Goal: Task Accomplishment & Management: Use online tool/utility

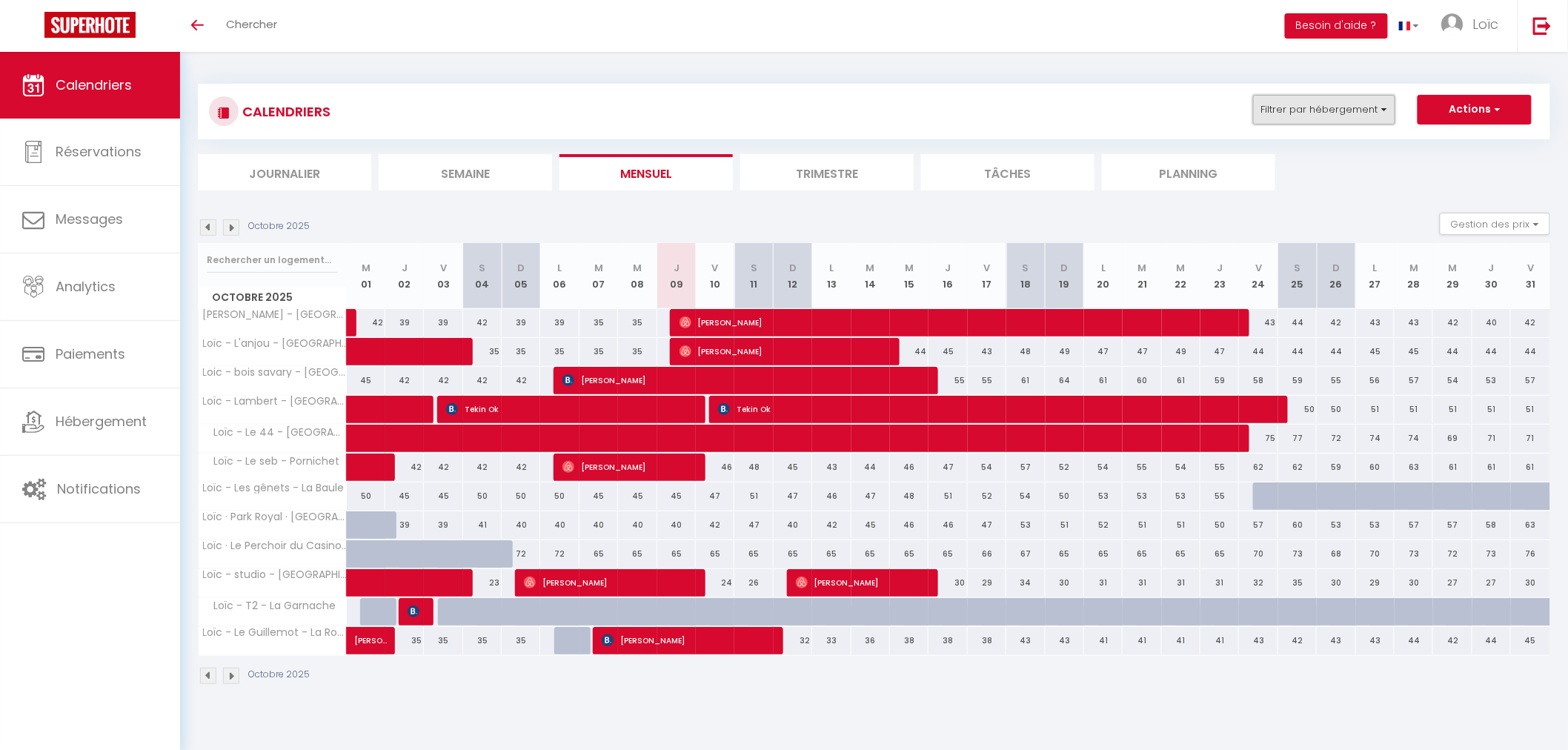
click at [1291, 100] on button "Filtrer par hébergement" at bounding box center [1324, 109] width 142 height 30
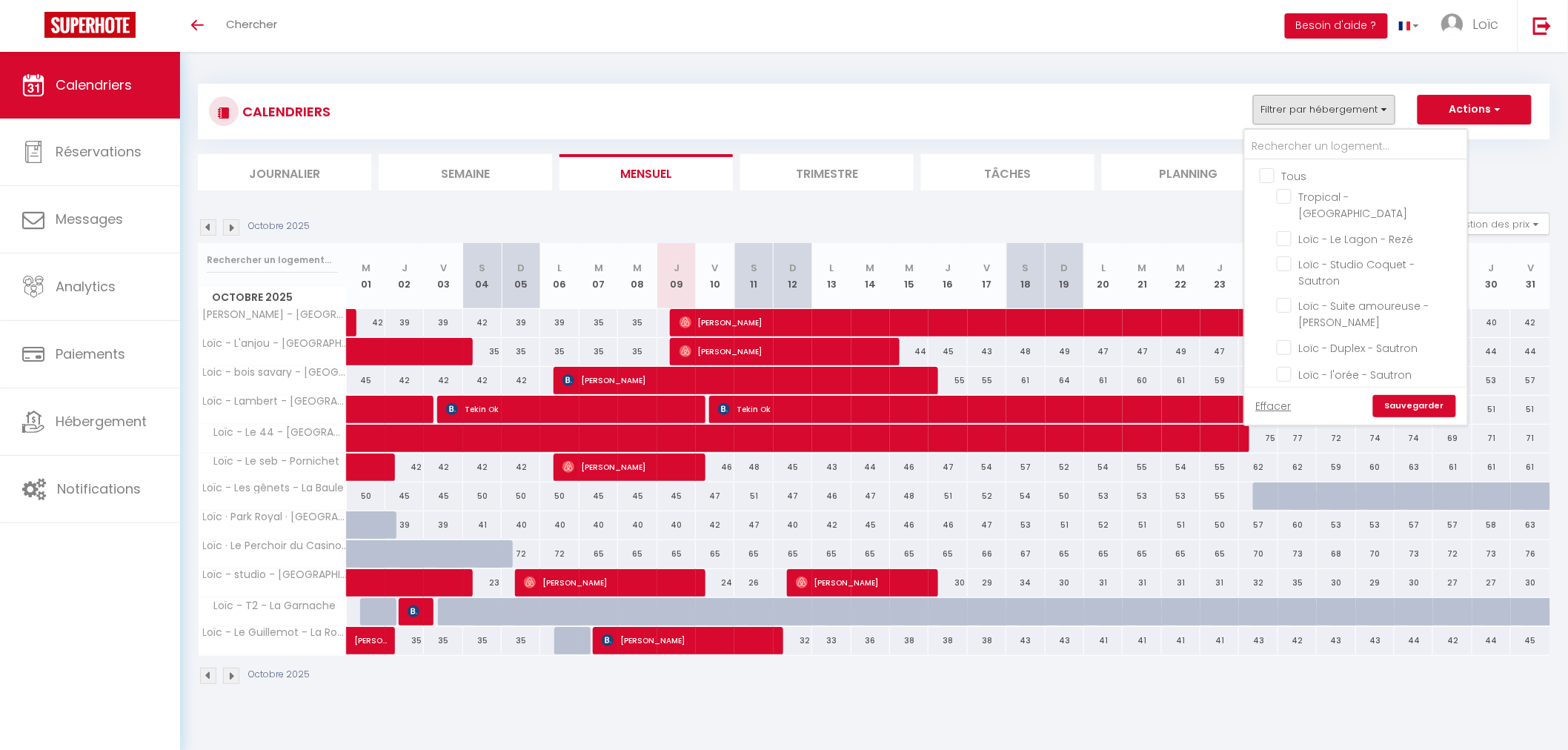
click at [1270, 179] on input "Tous" at bounding box center [1372, 175] width 223 height 15
checkbox input "true"
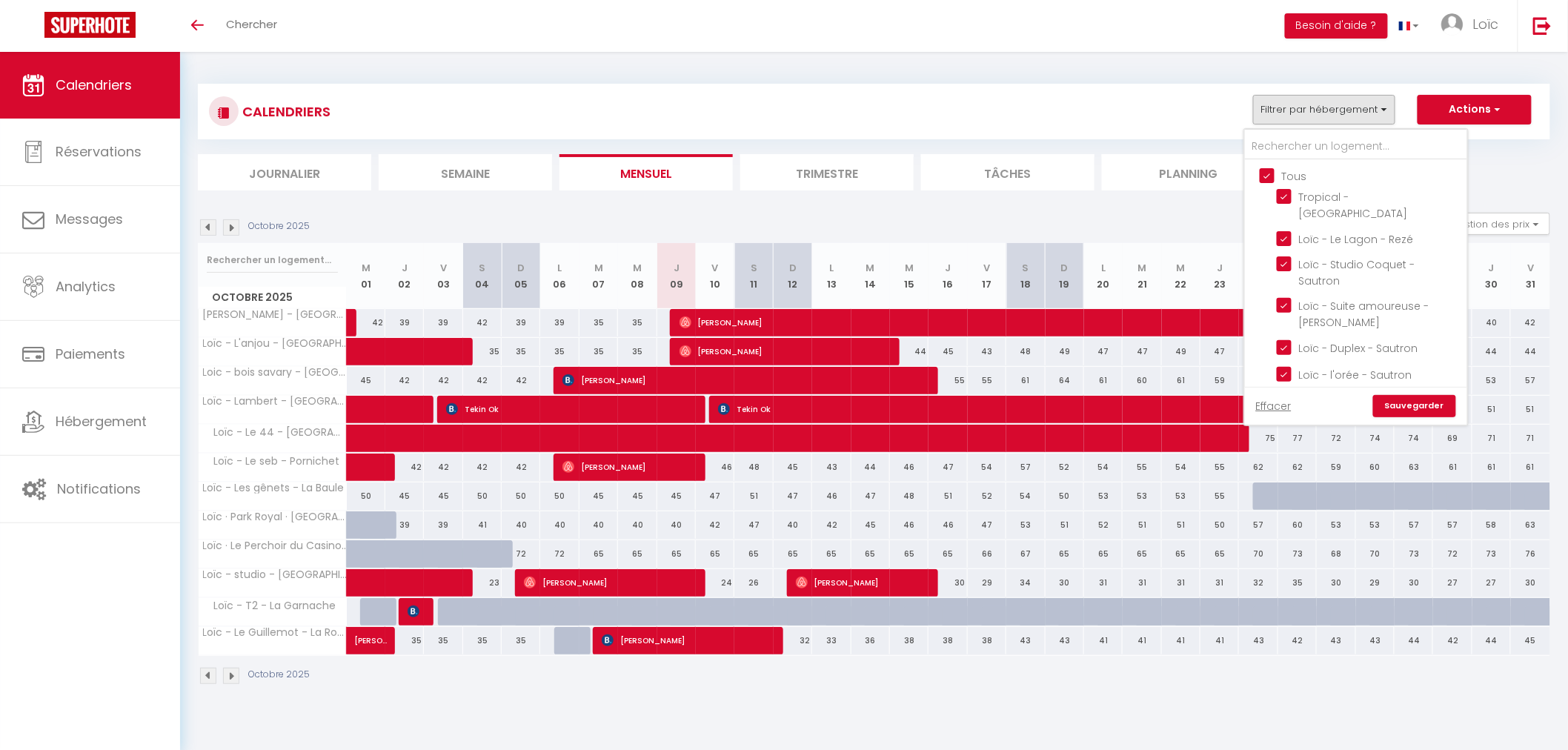
checkbox input "true"
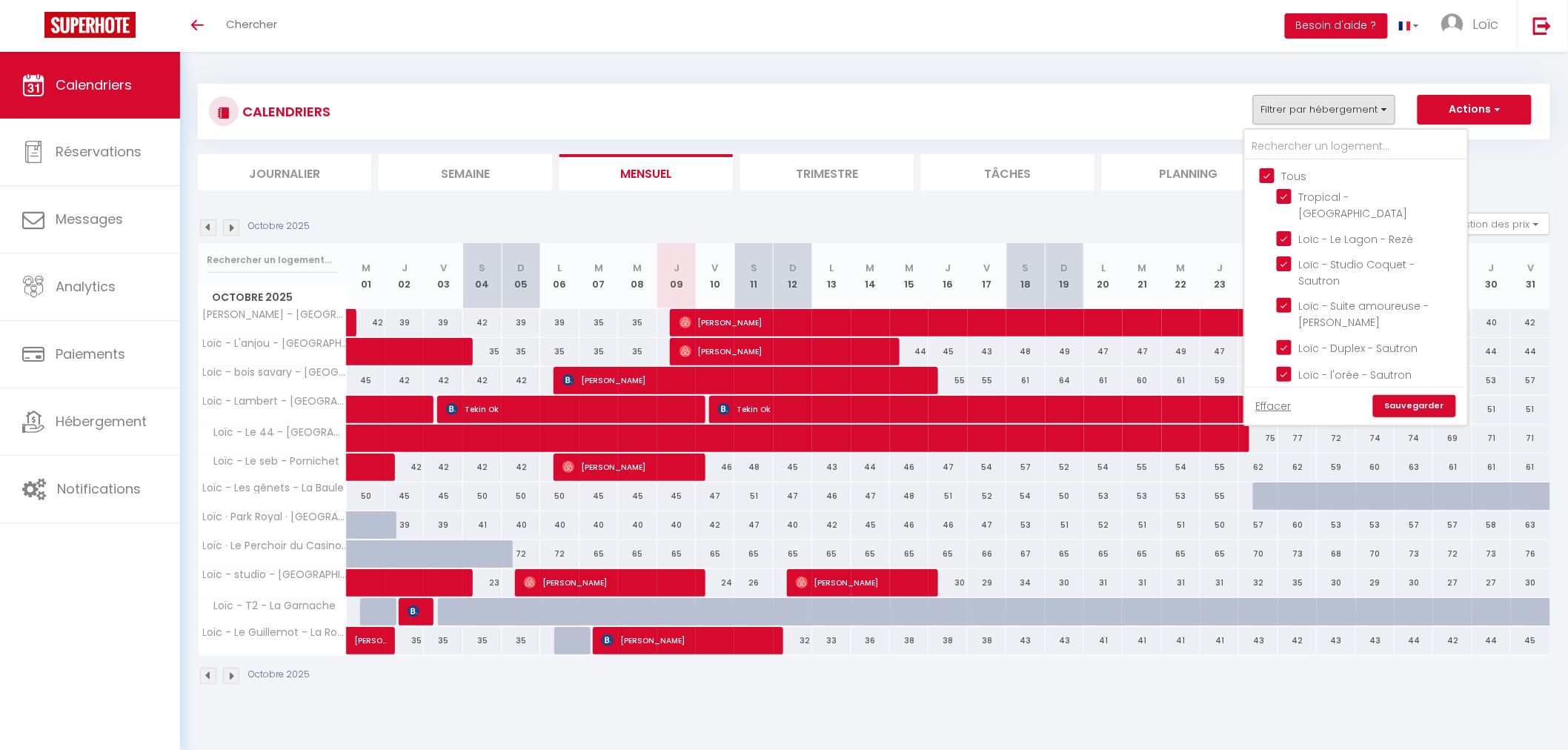
checkbox input "true"
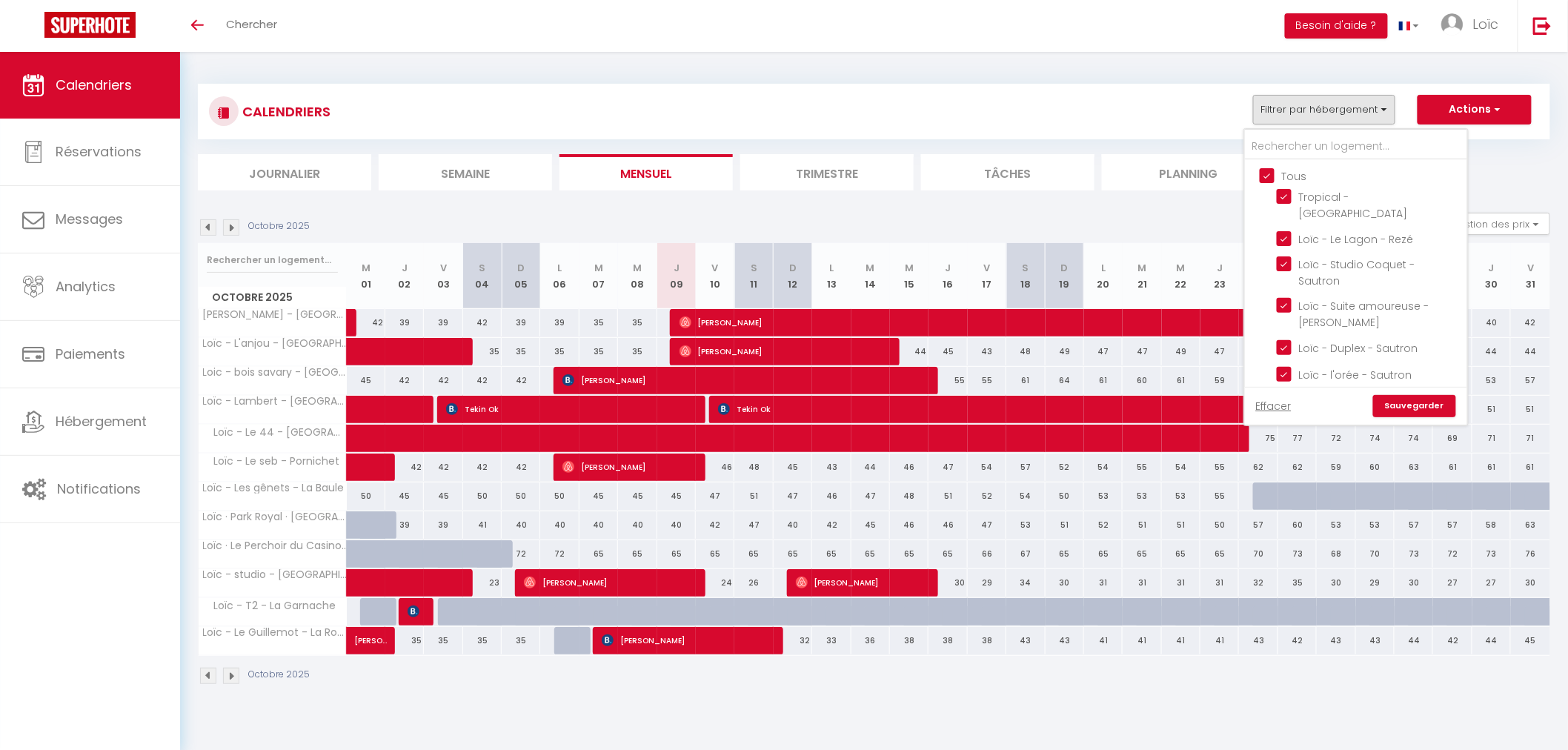
checkbox input "true"
click at [1270, 179] on input "Tous" at bounding box center [1372, 175] width 223 height 15
checkbox input "false"
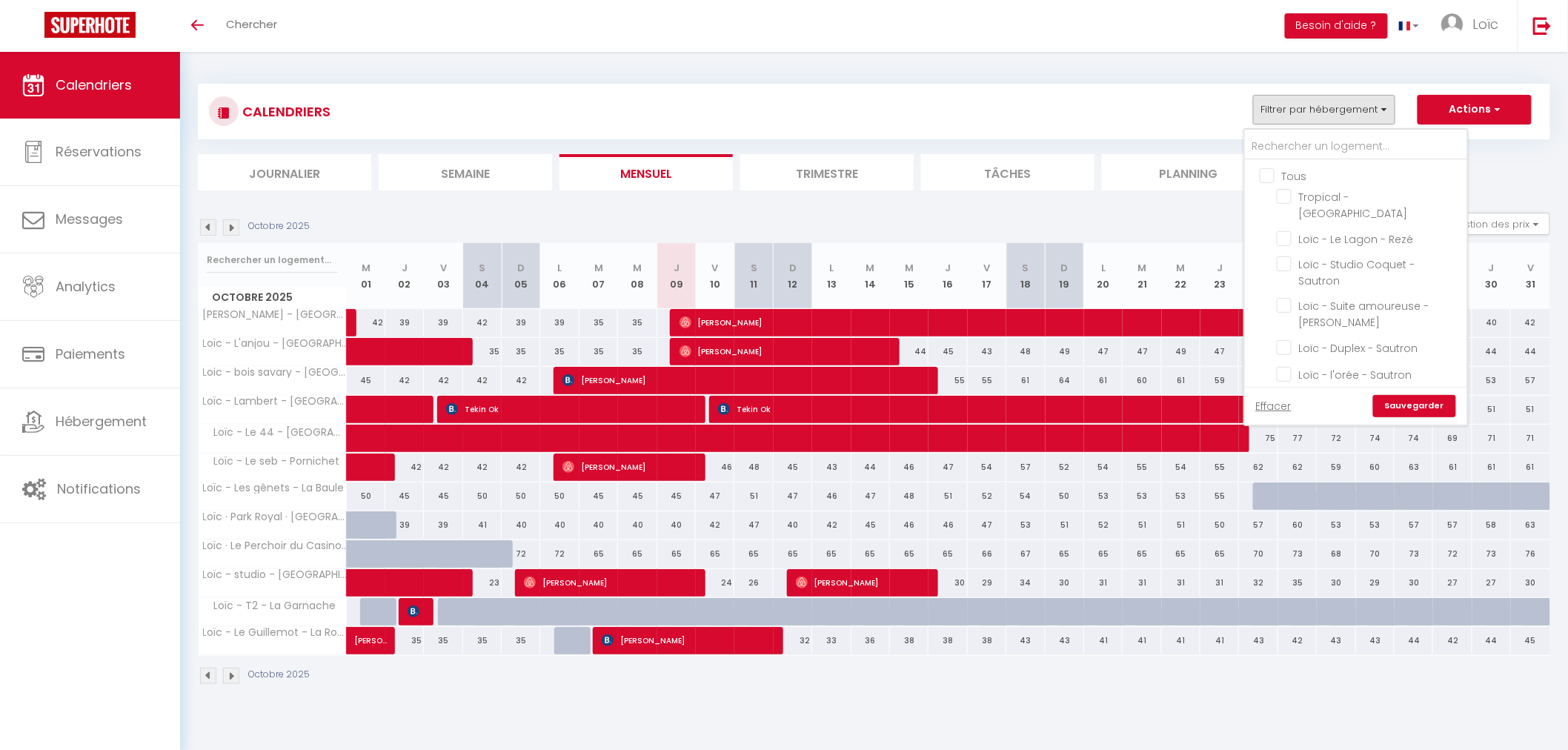
checkbox input "false"
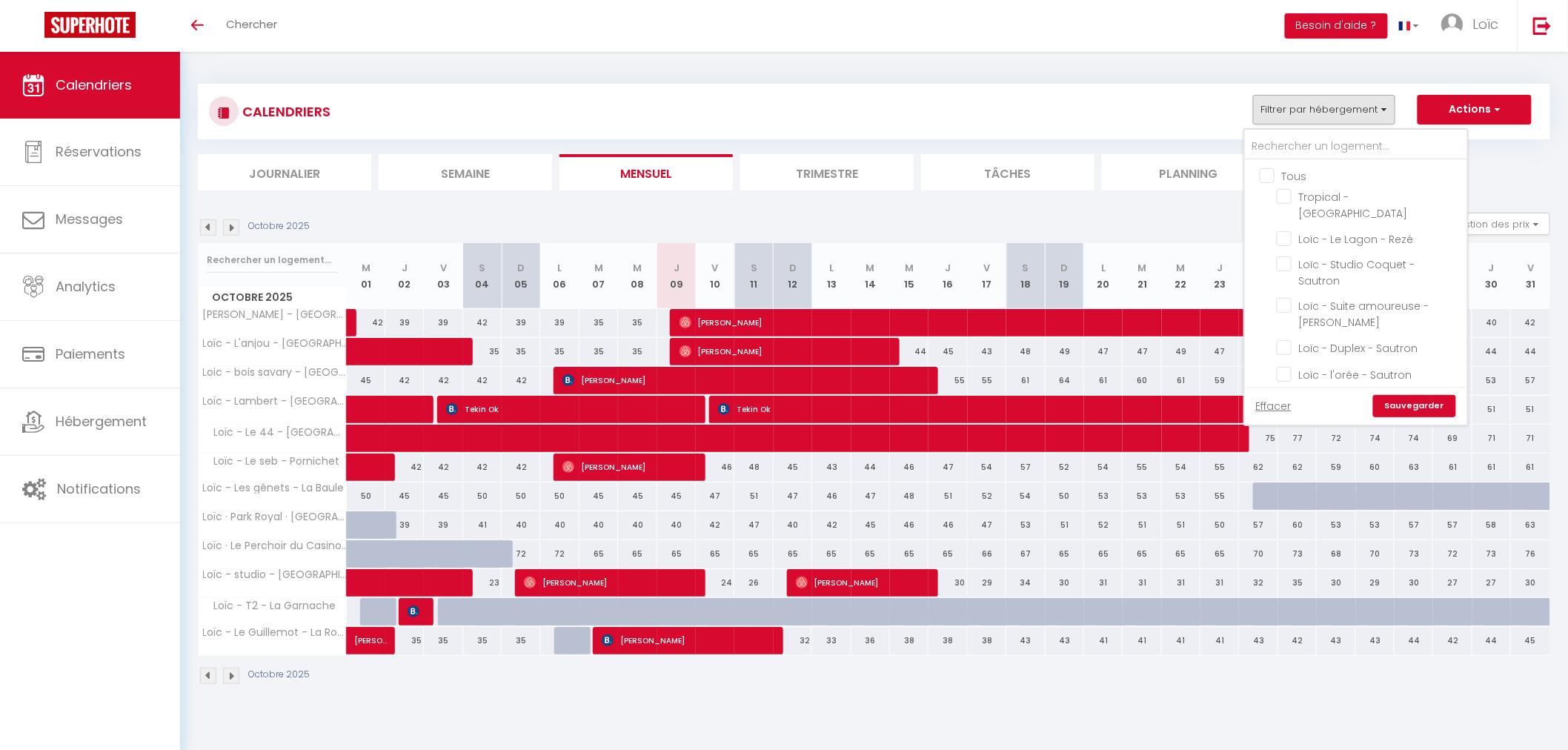
checkbox input "false"
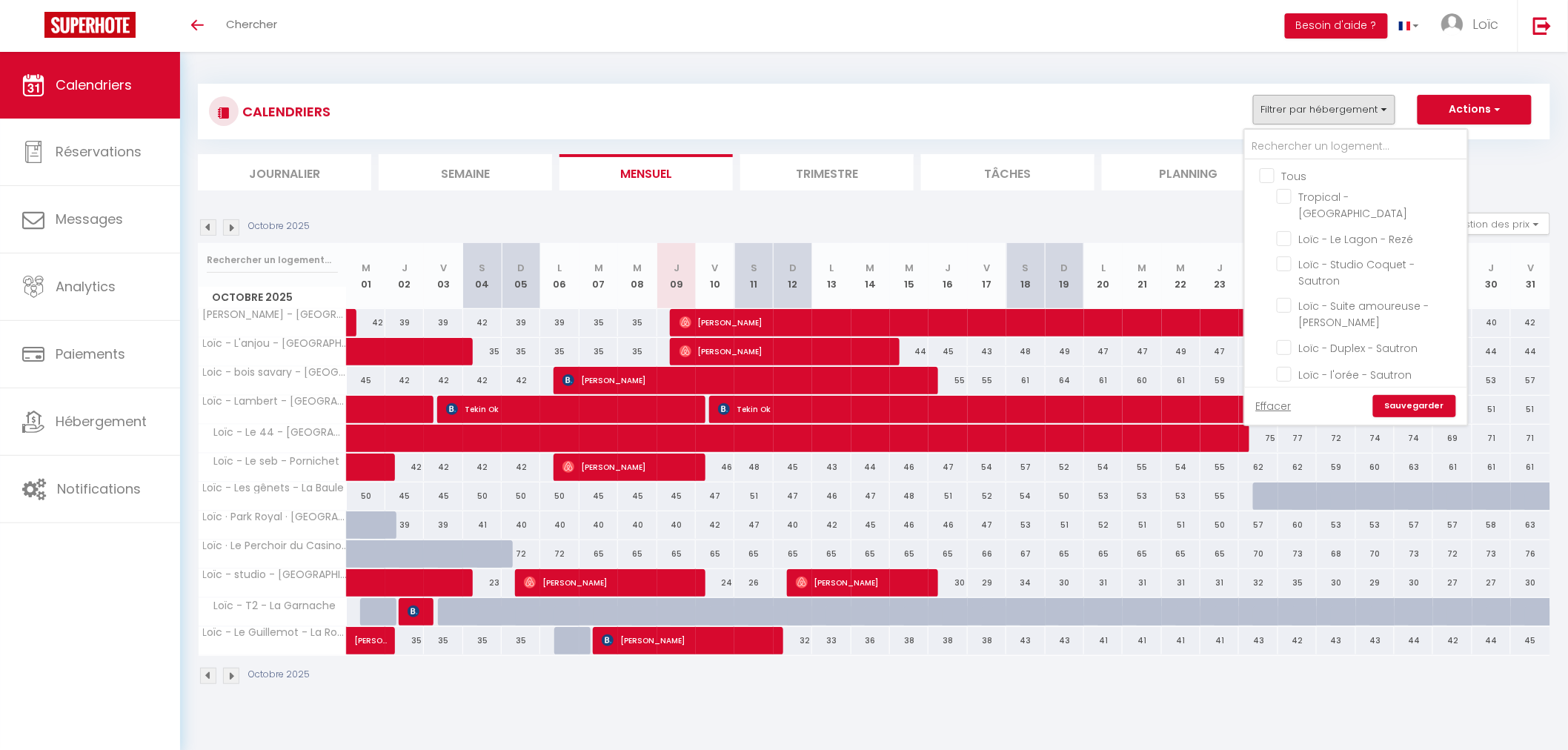
checkbox input "false"
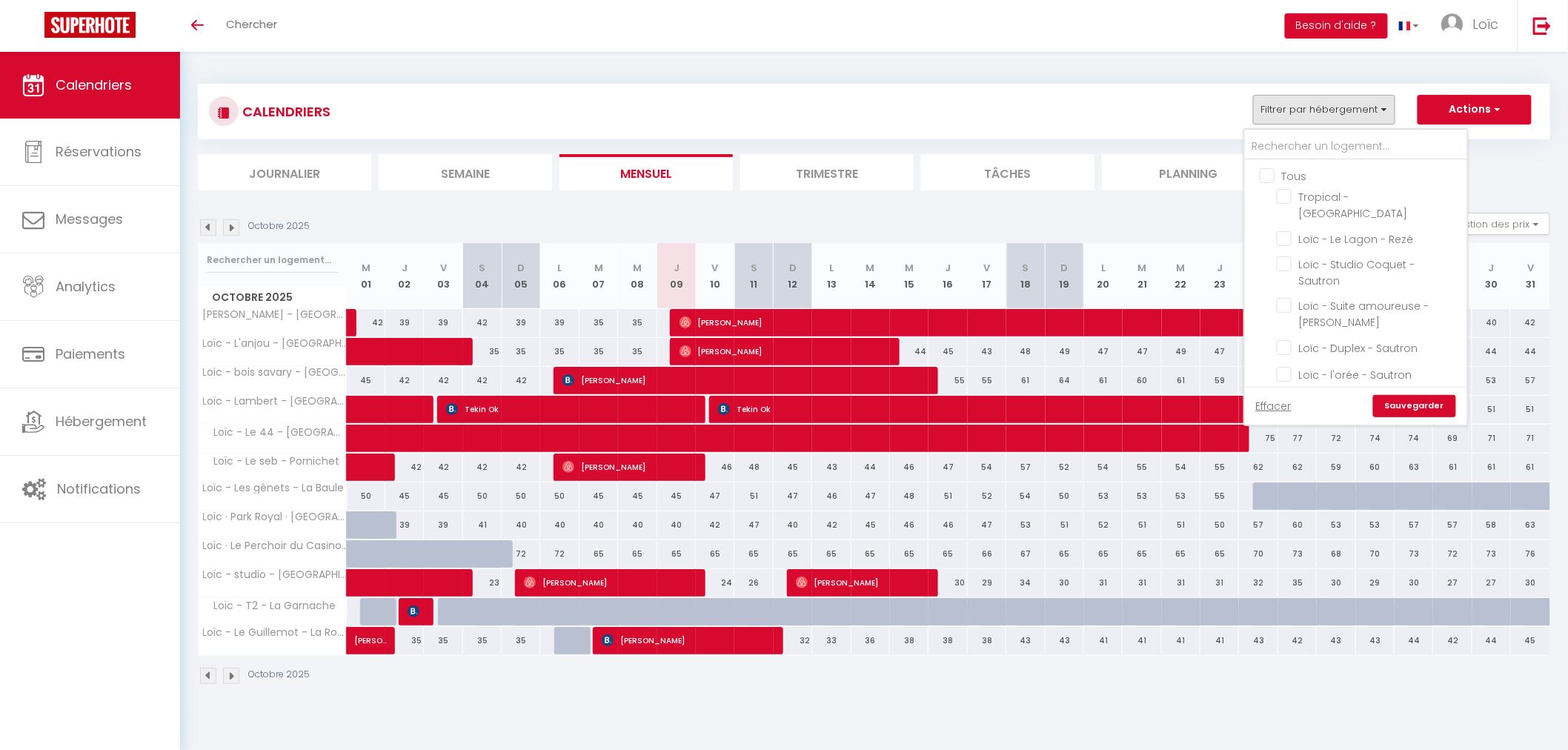
checkbox input "false"
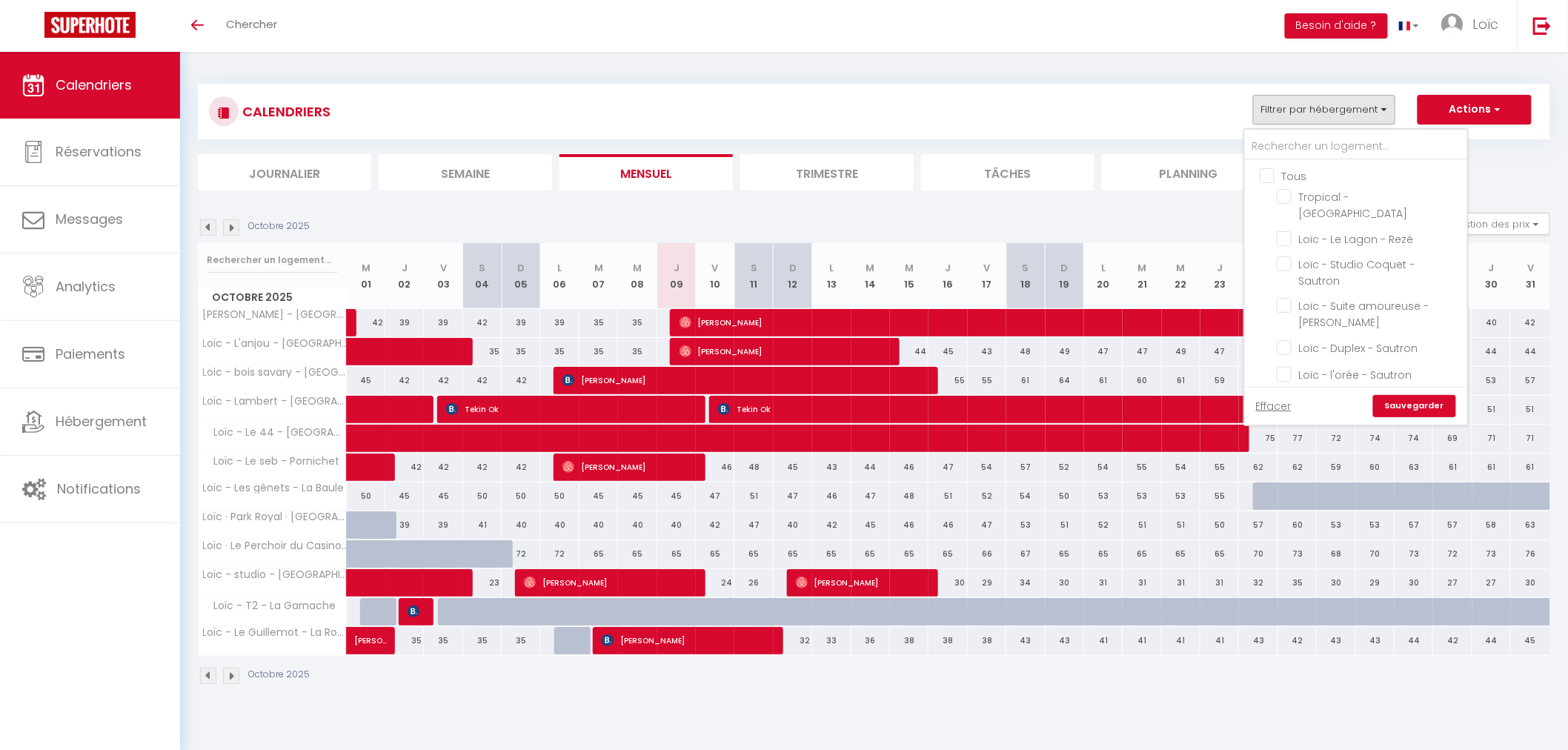
checkbox input "false"
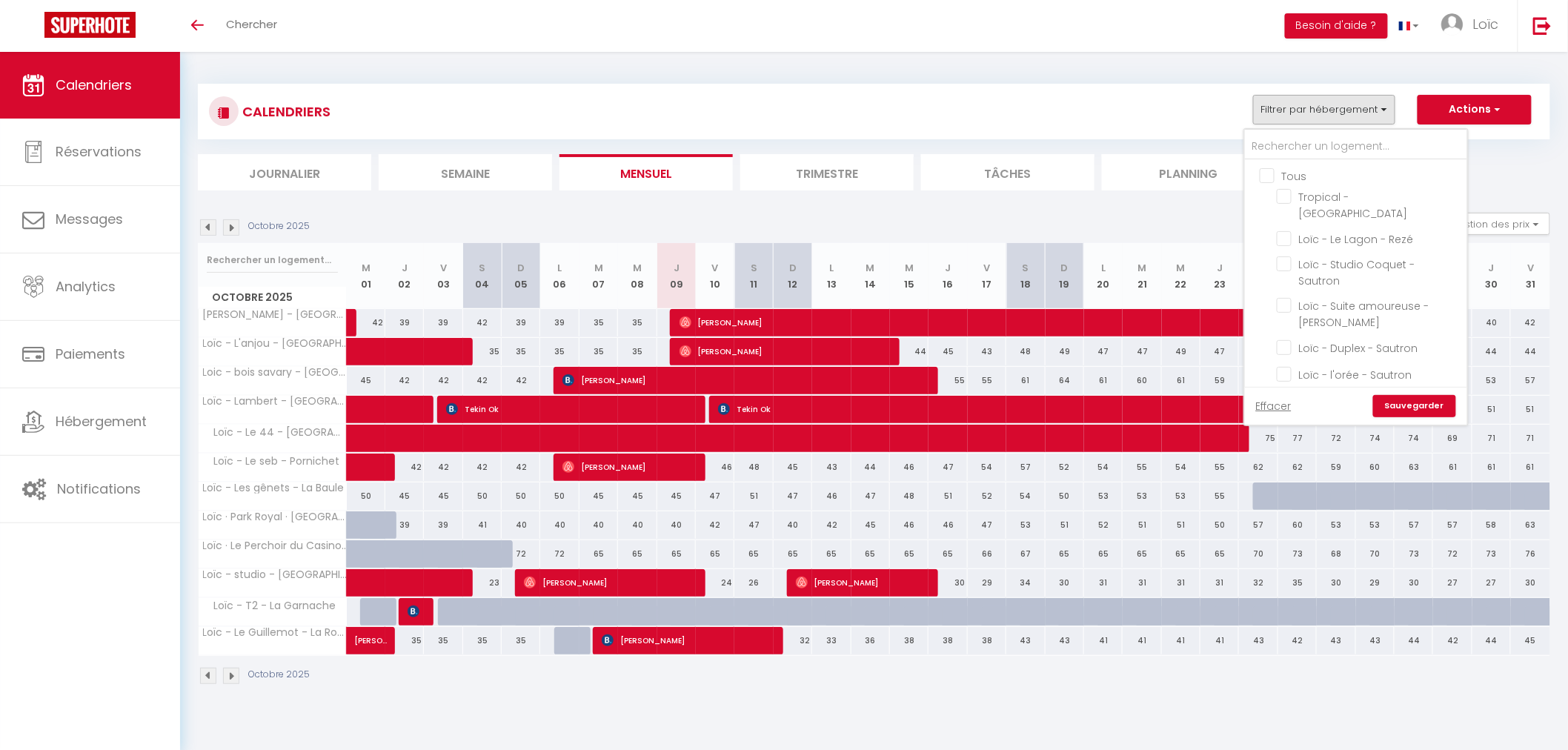
checkbox input "false"
click at [1270, 179] on input "Tous" at bounding box center [1372, 175] width 223 height 15
checkbox input "true"
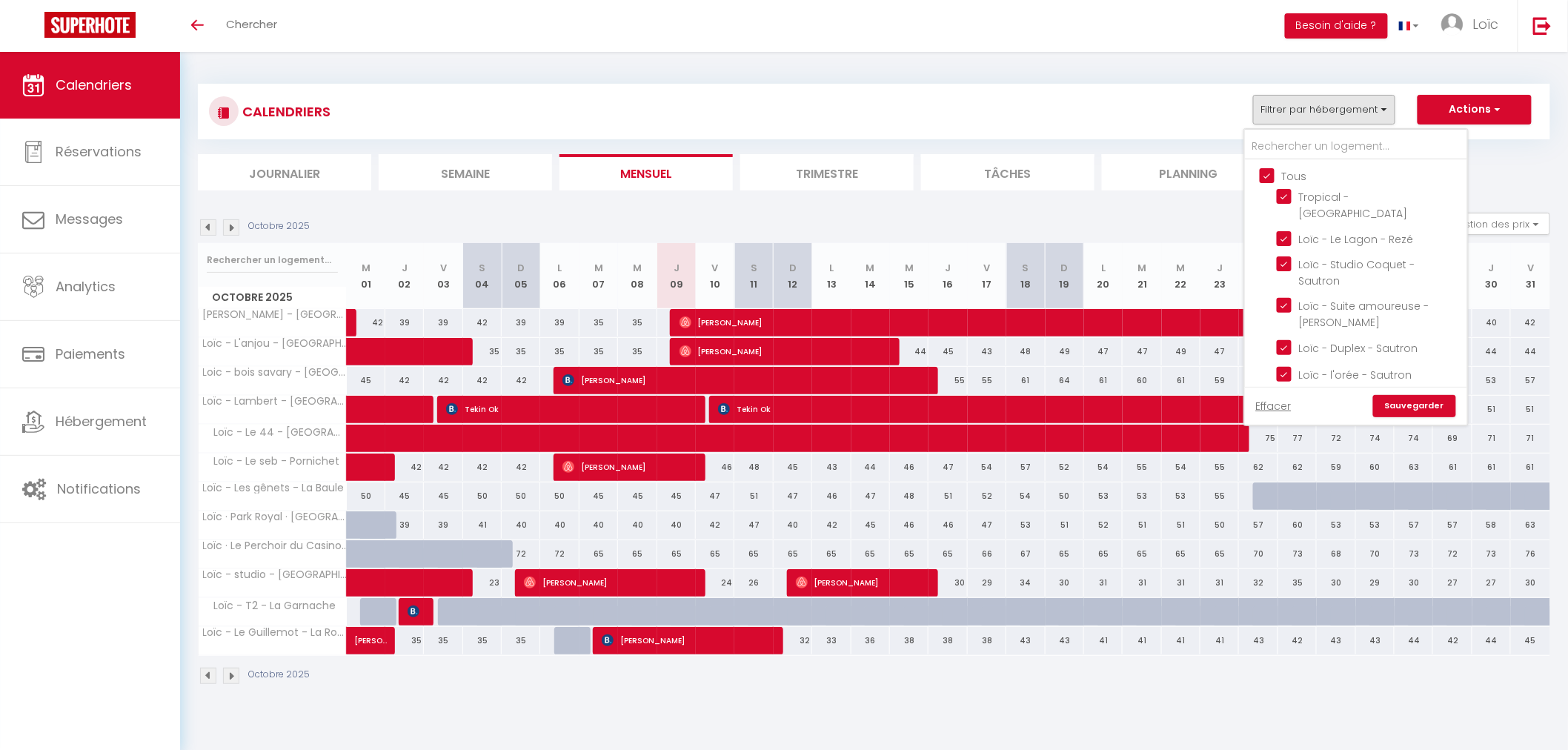
checkbox input "true"
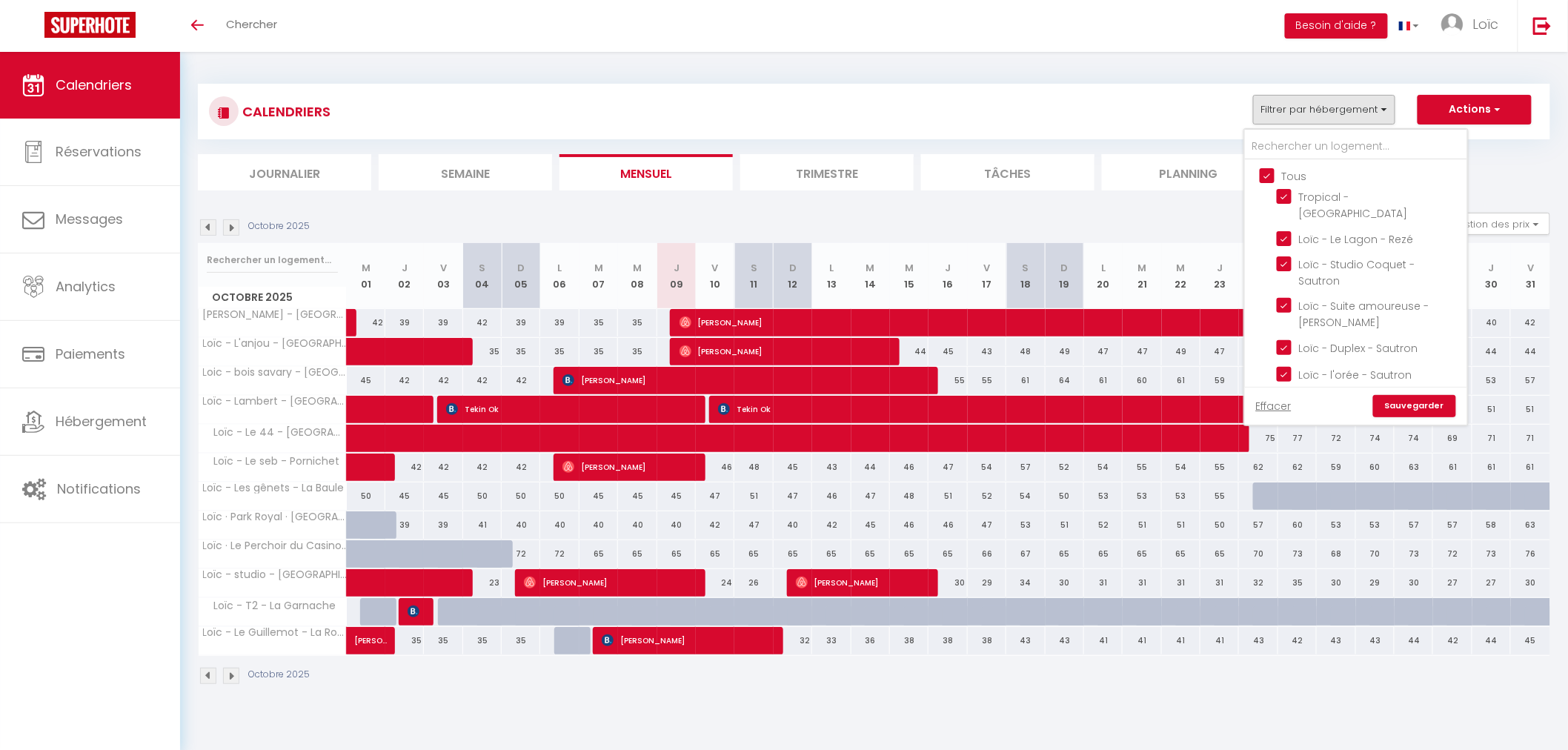
checkbox input "true"
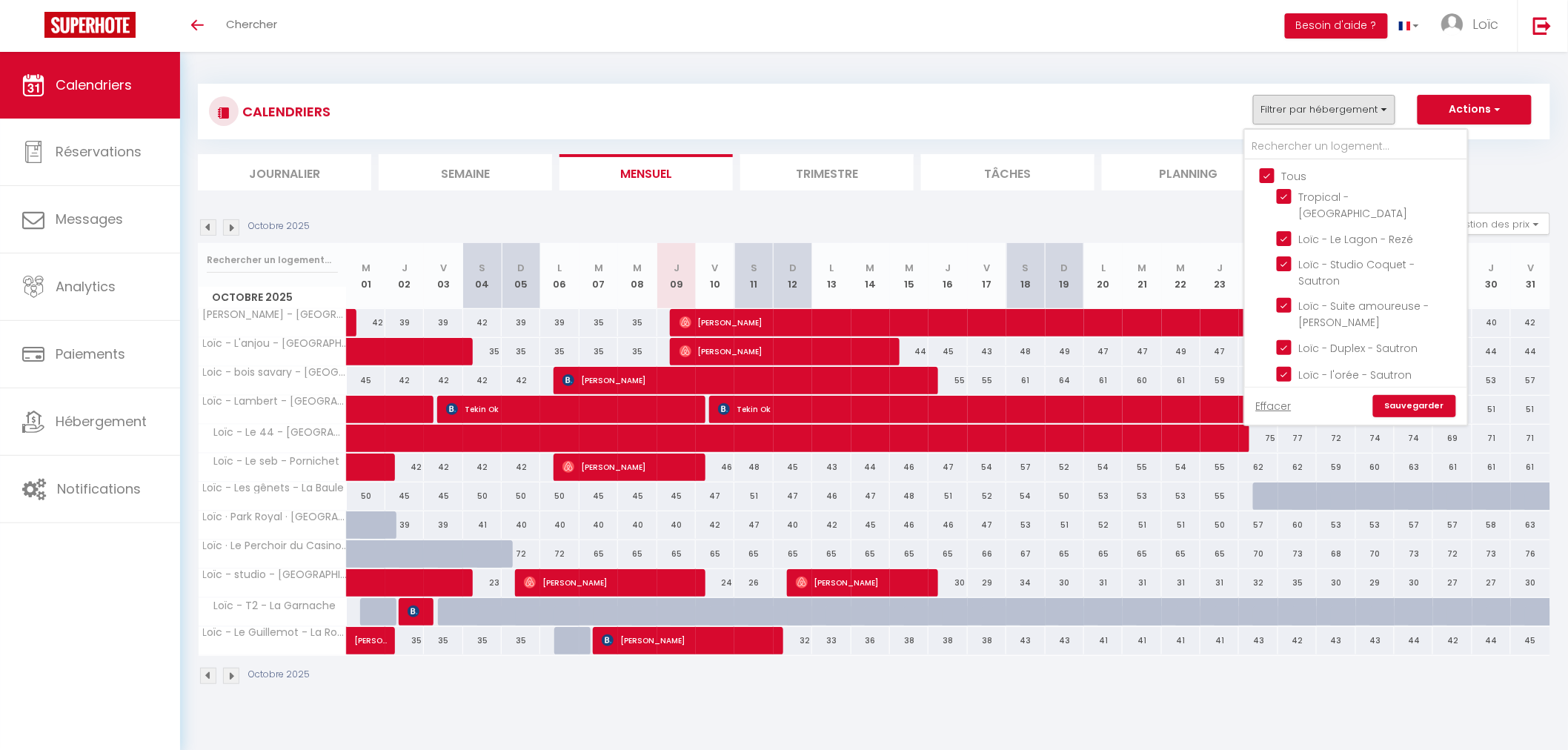
checkbox input "true"
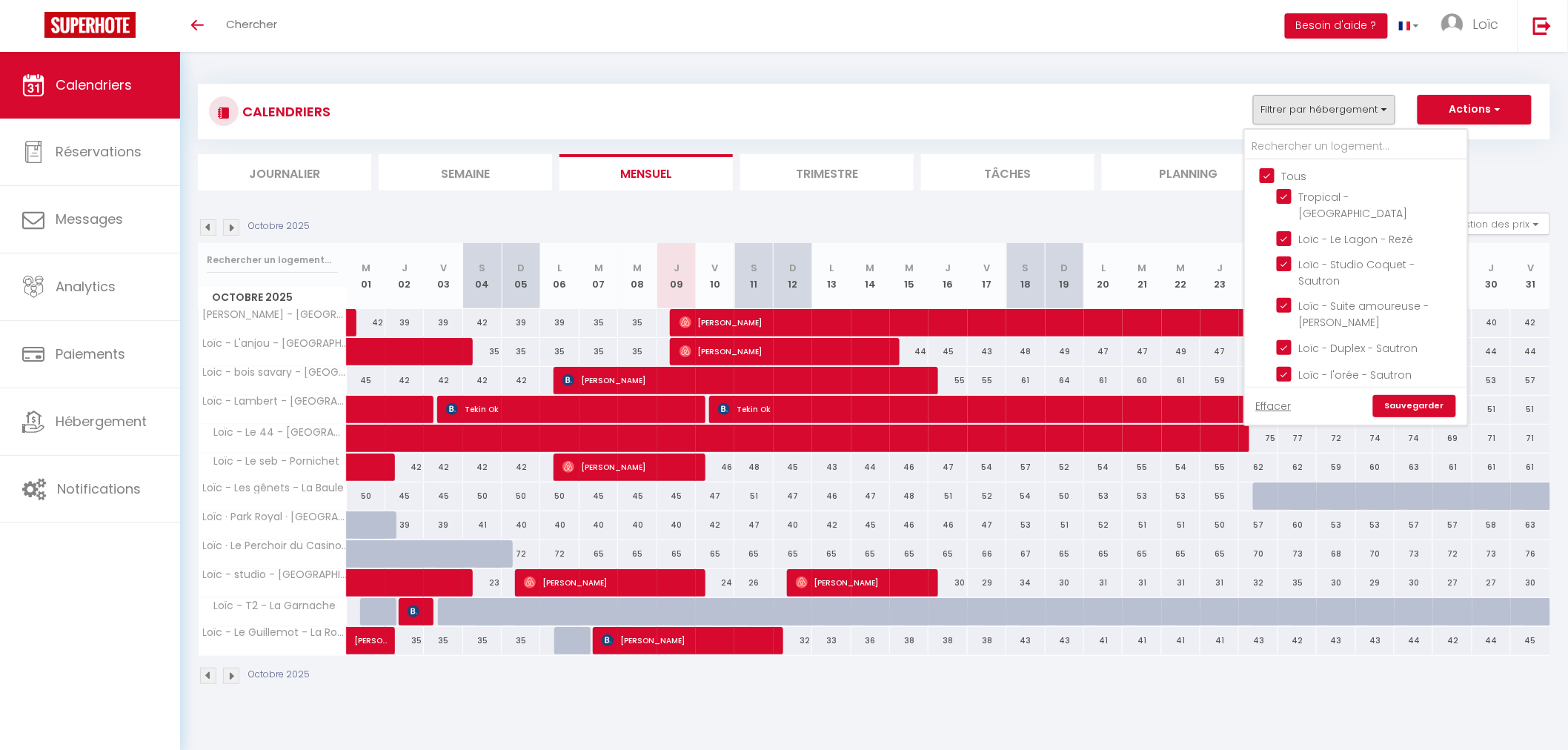
checkbox input "true"
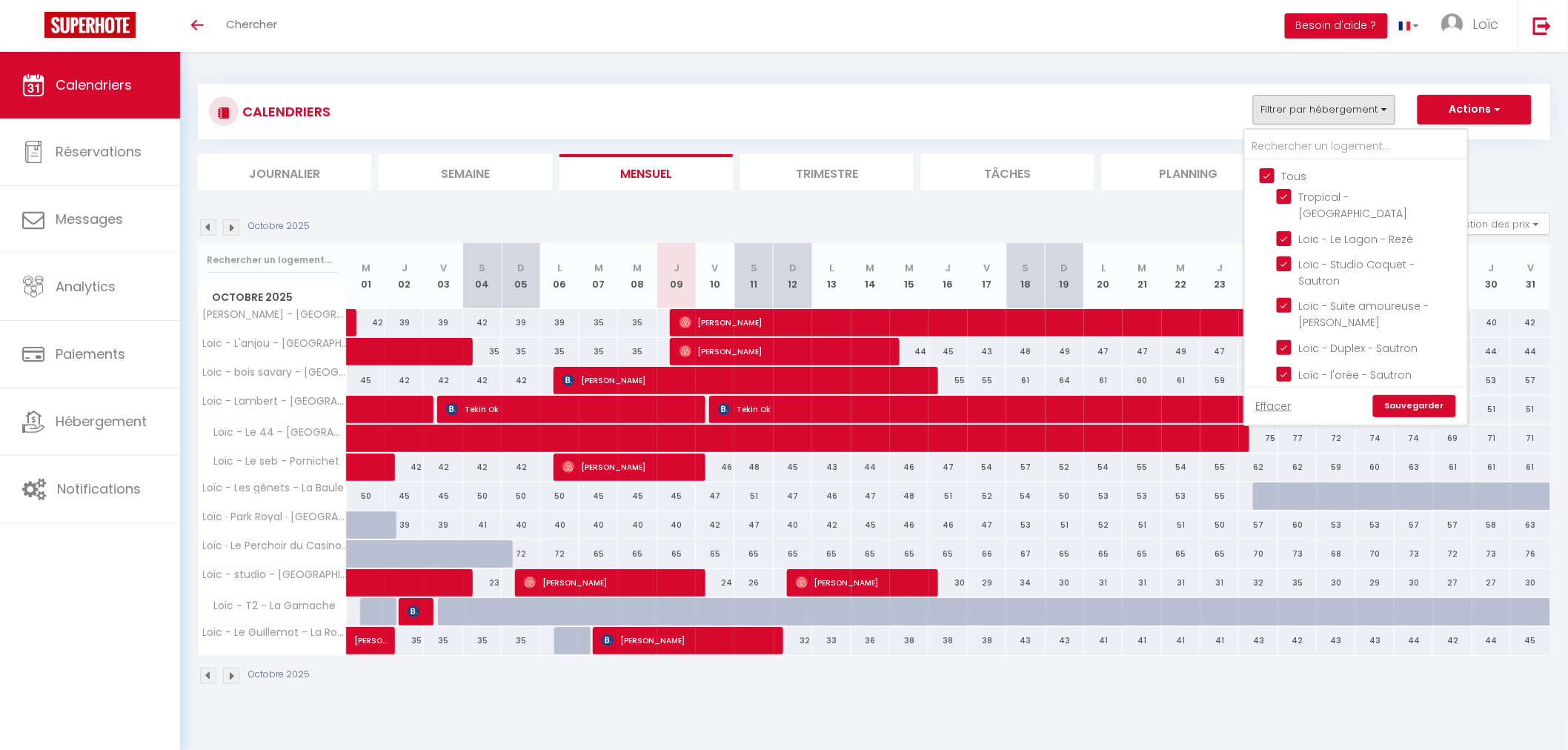
checkbox input "true"
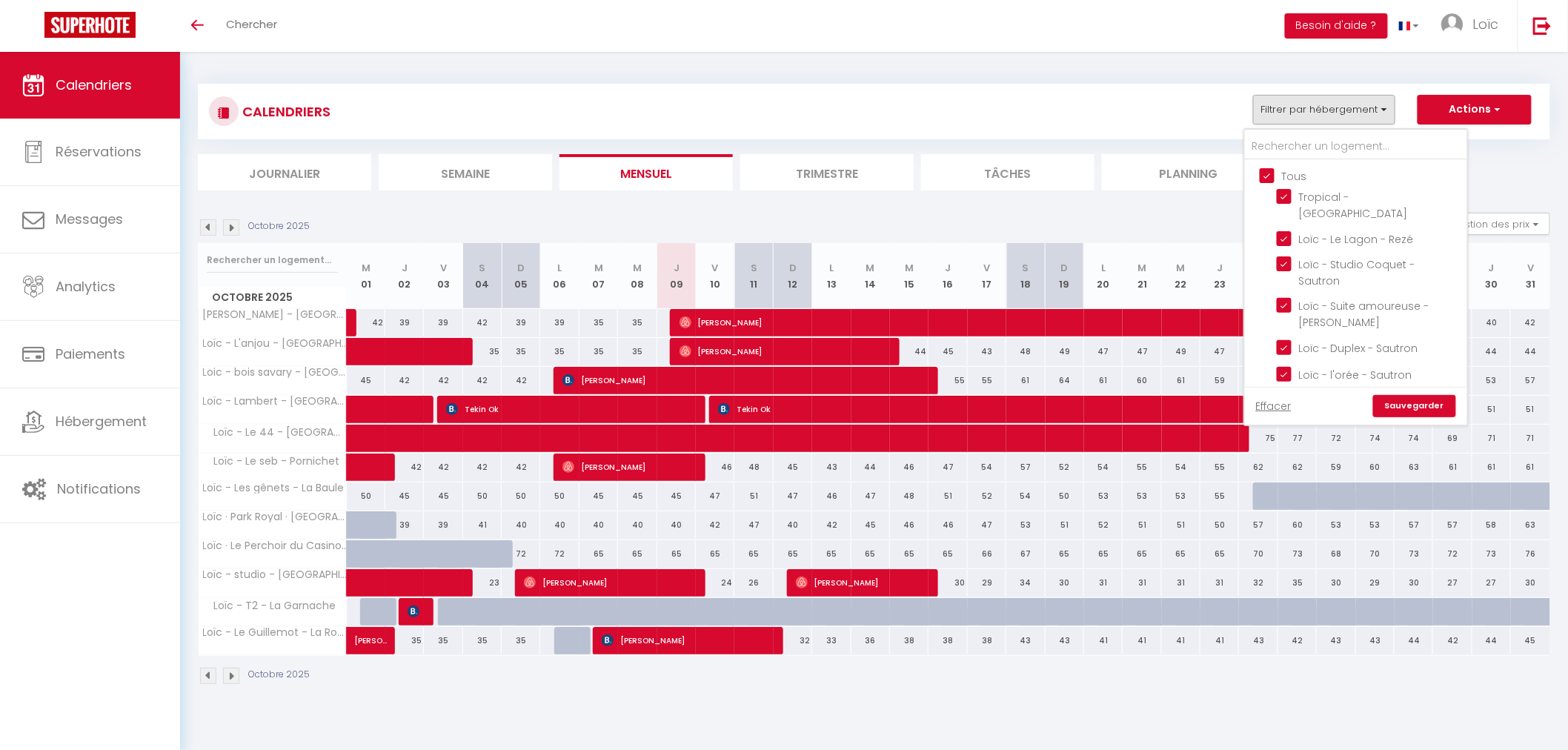
checkbox input "true"
click at [1418, 401] on link "Sauvegarder" at bounding box center [1415, 406] width 83 height 22
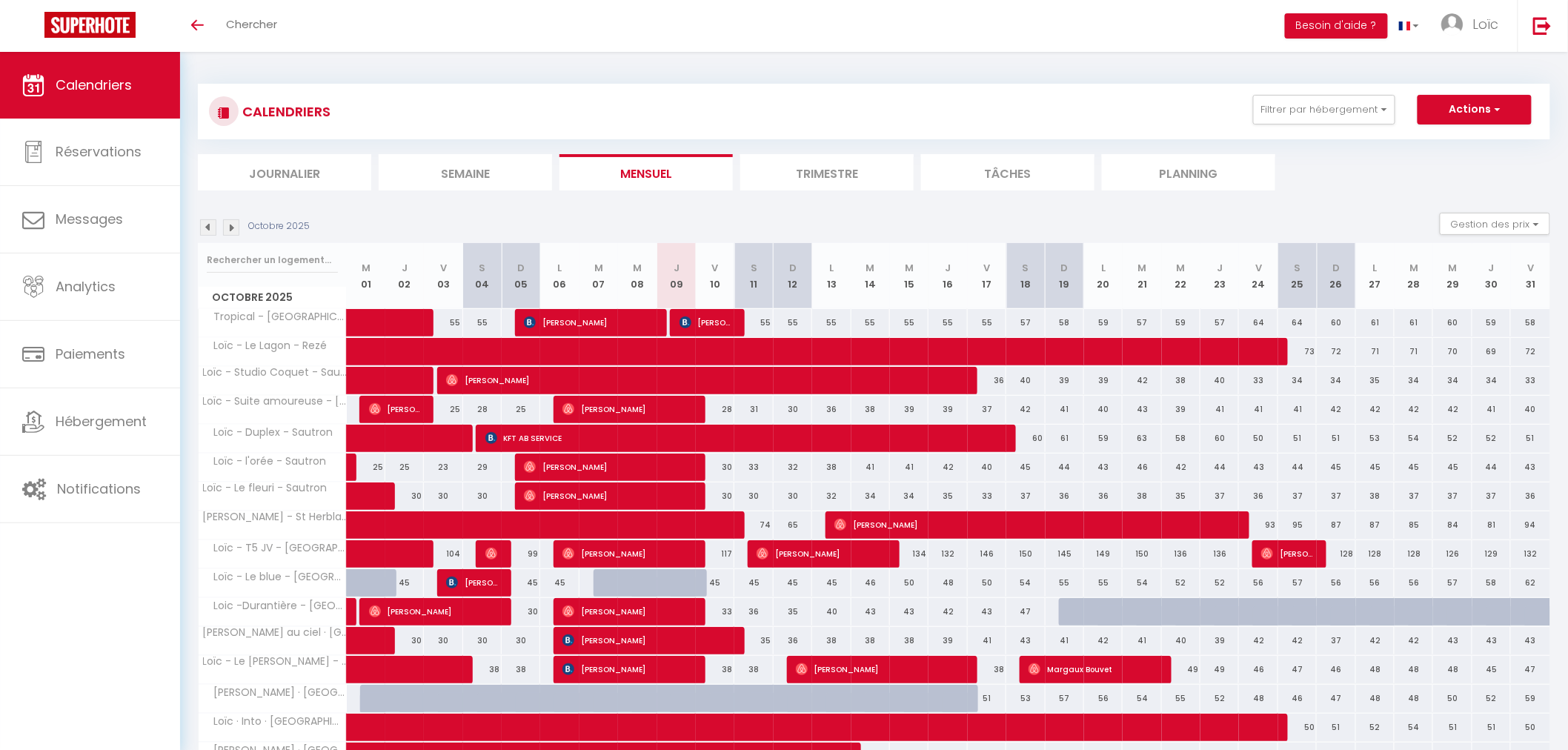
click at [234, 226] on img at bounding box center [230, 226] width 16 height 16
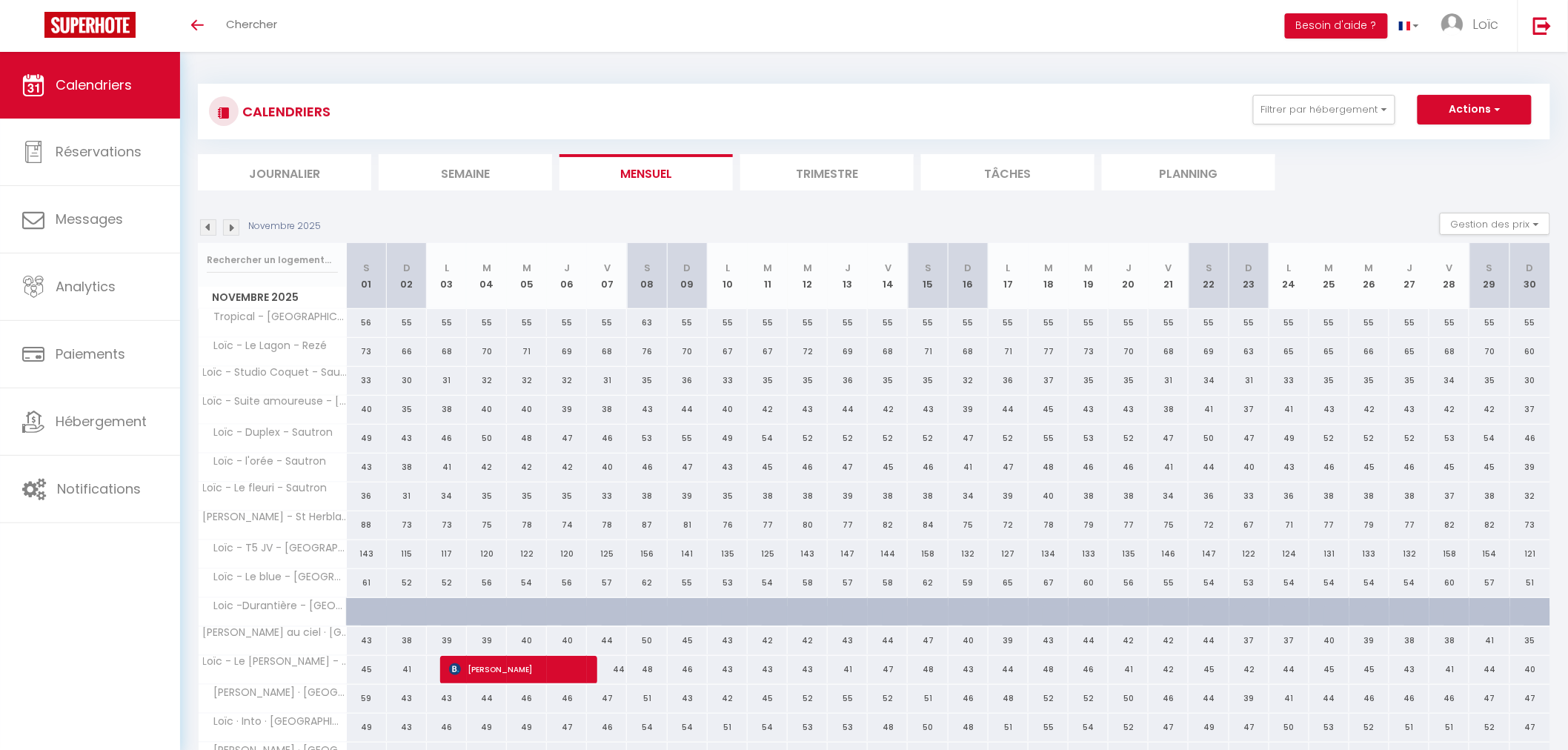
click at [234, 226] on img at bounding box center [230, 226] width 16 height 16
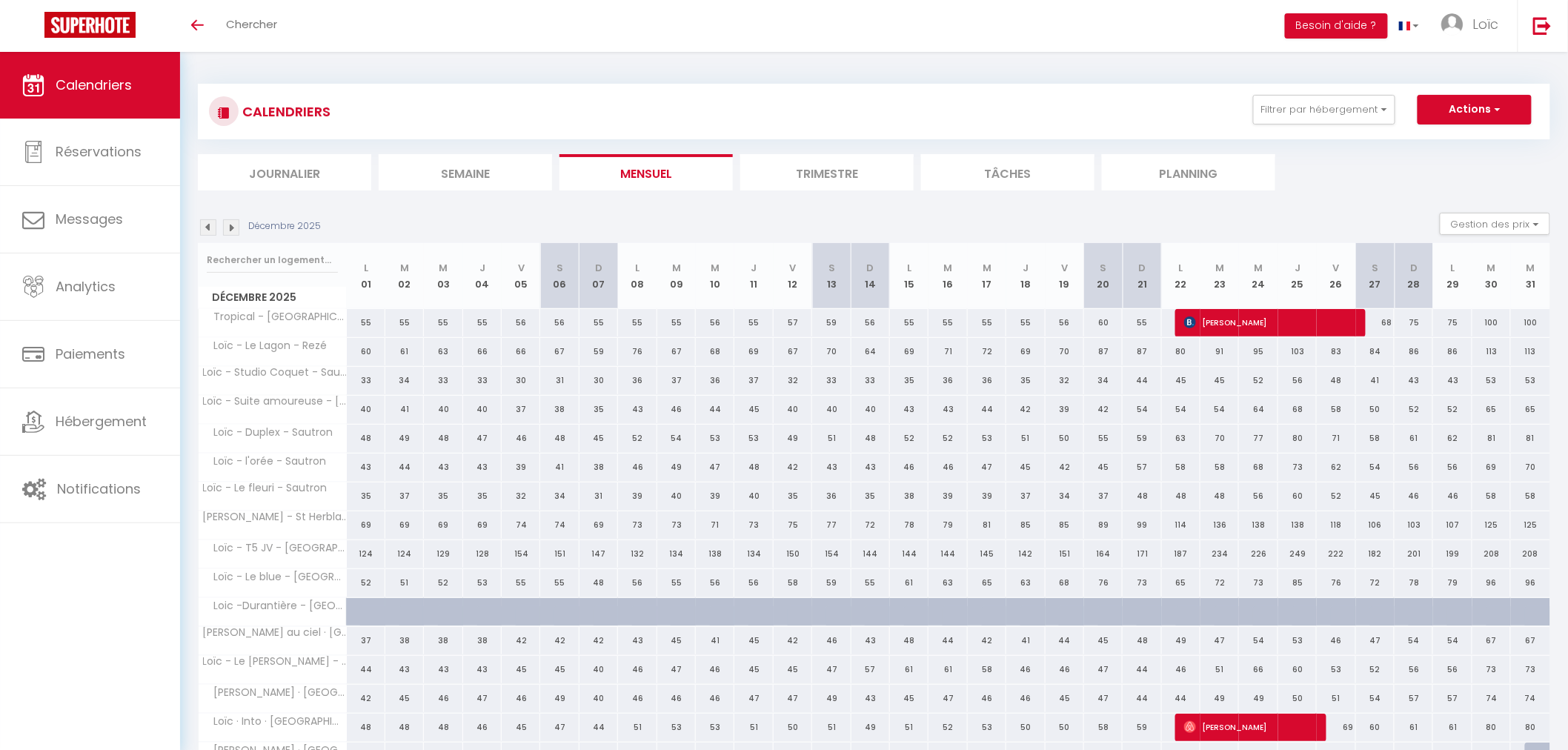
click at [234, 226] on img at bounding box center [230, 226] width 16 height 16
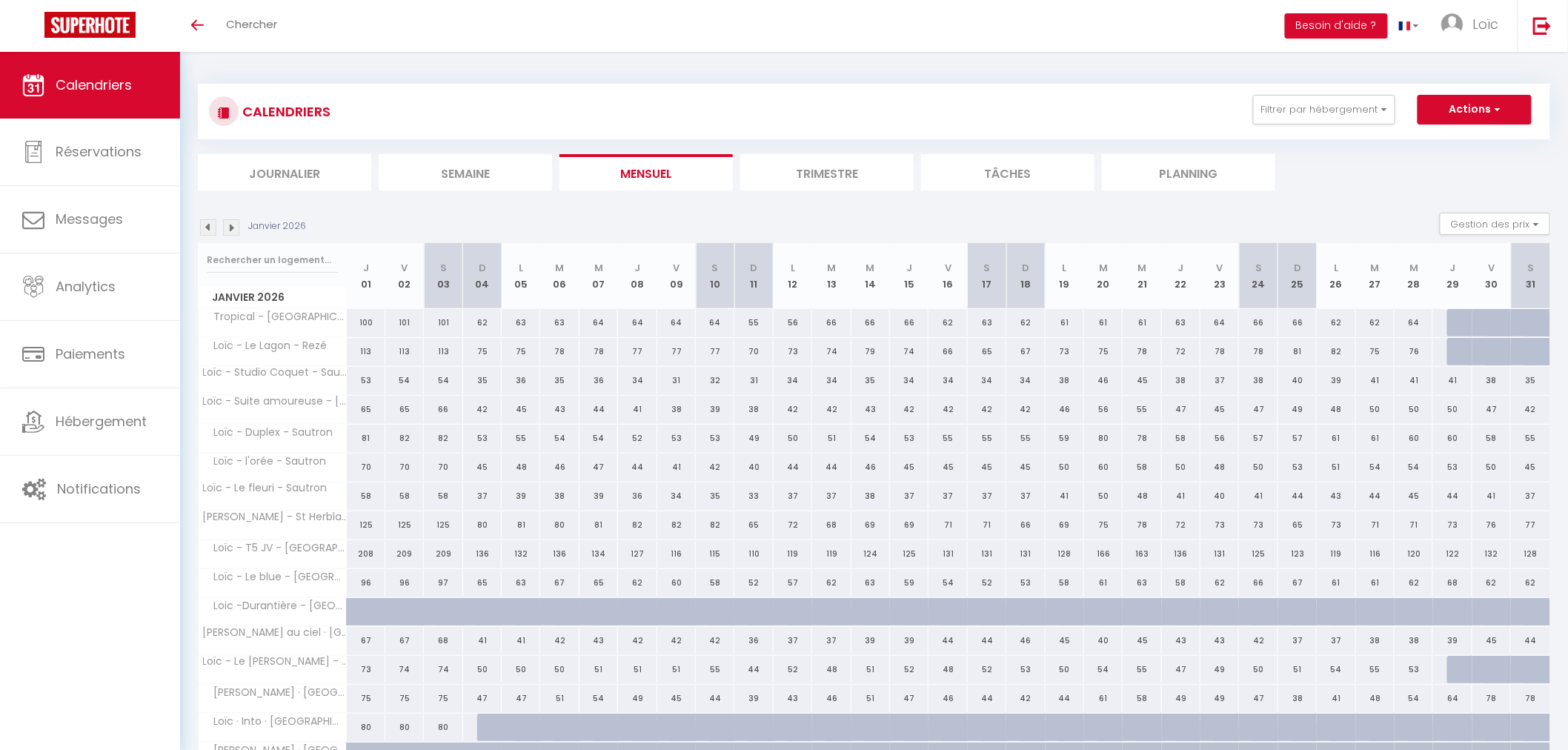
click at [234, 226] on img at bounding box center [230, 226] width 16 height 16
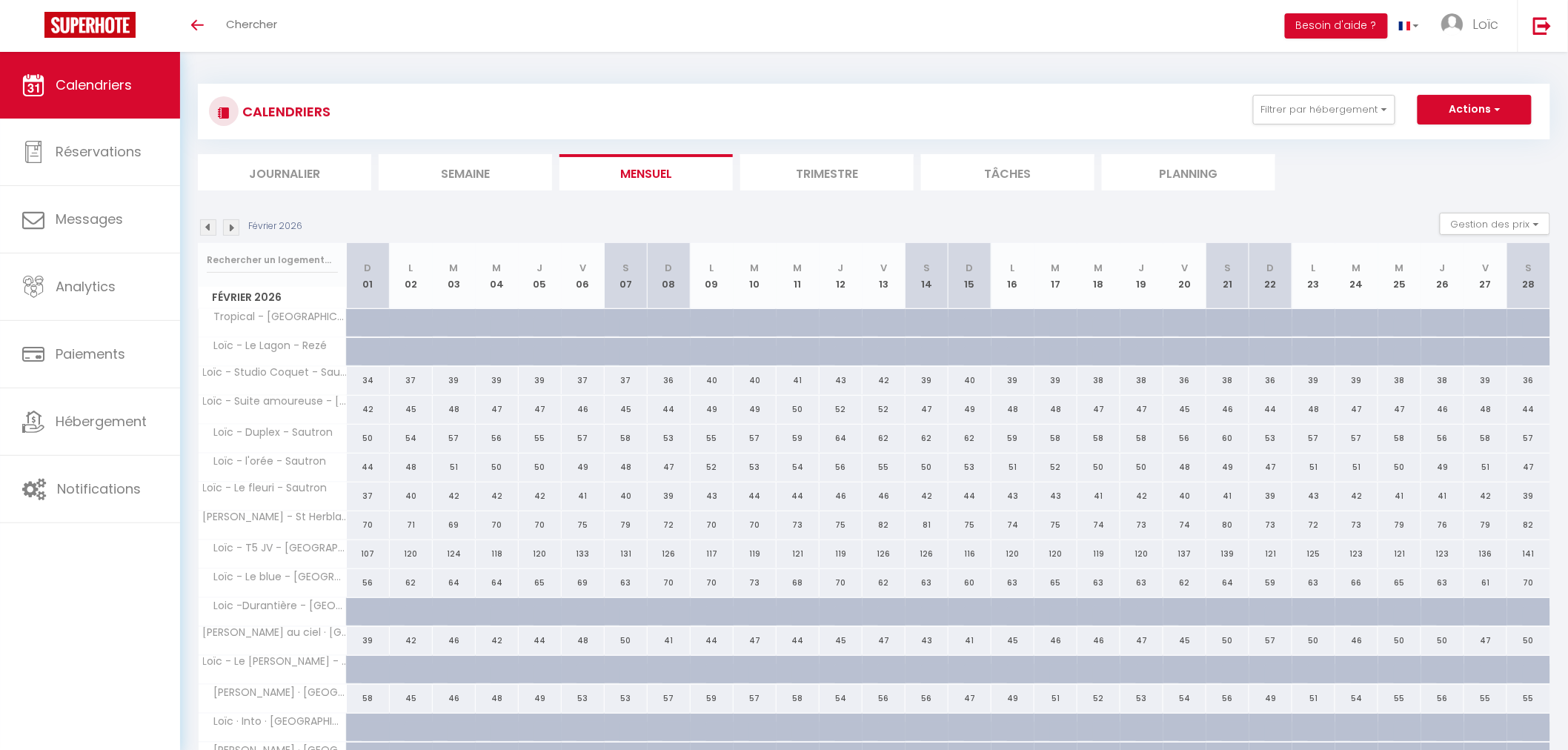
click at [231, 225] on img at bounding box center [230, 226] width 16 height 16
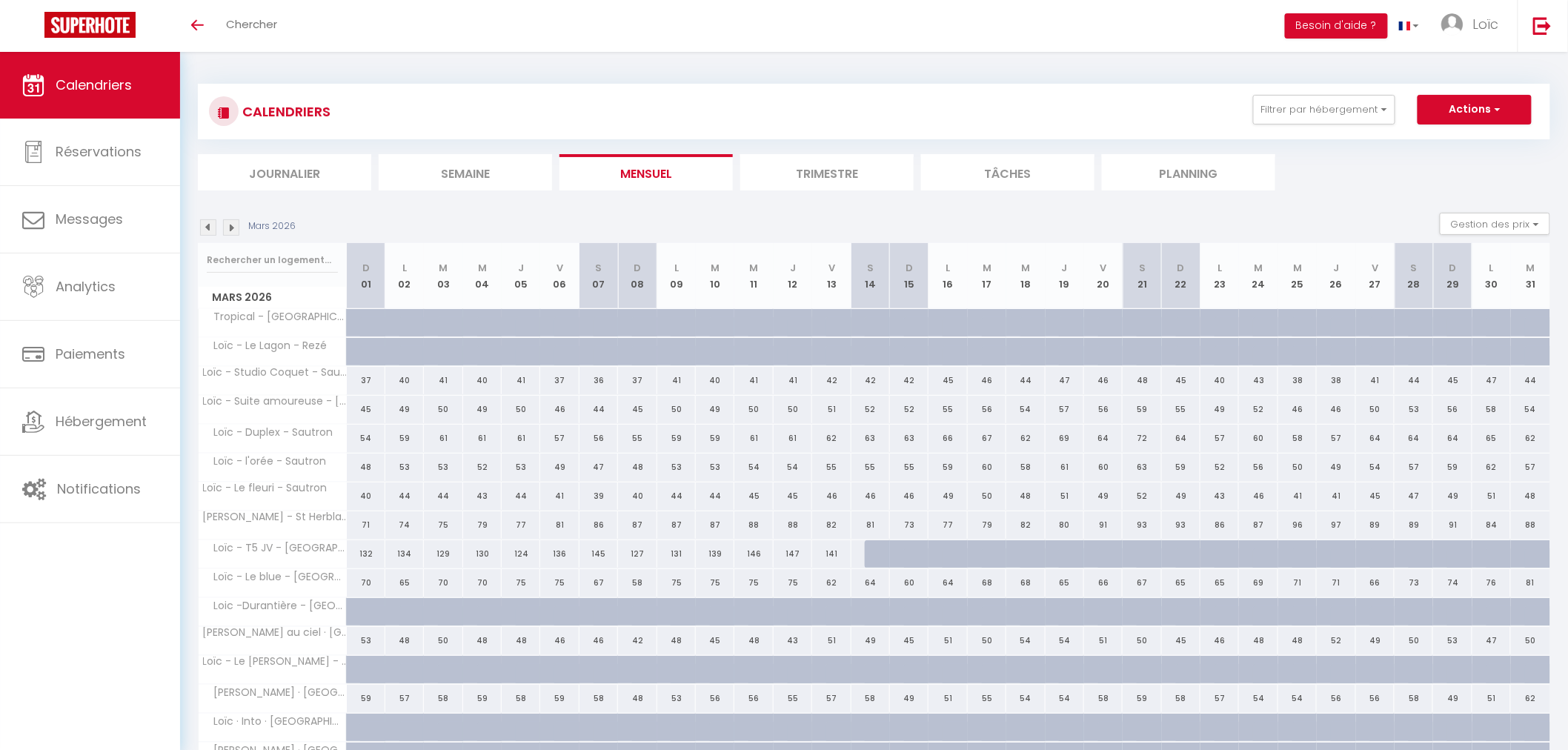
click at [202, 228] on img at bounding box center [208, 226] width 16 height 16
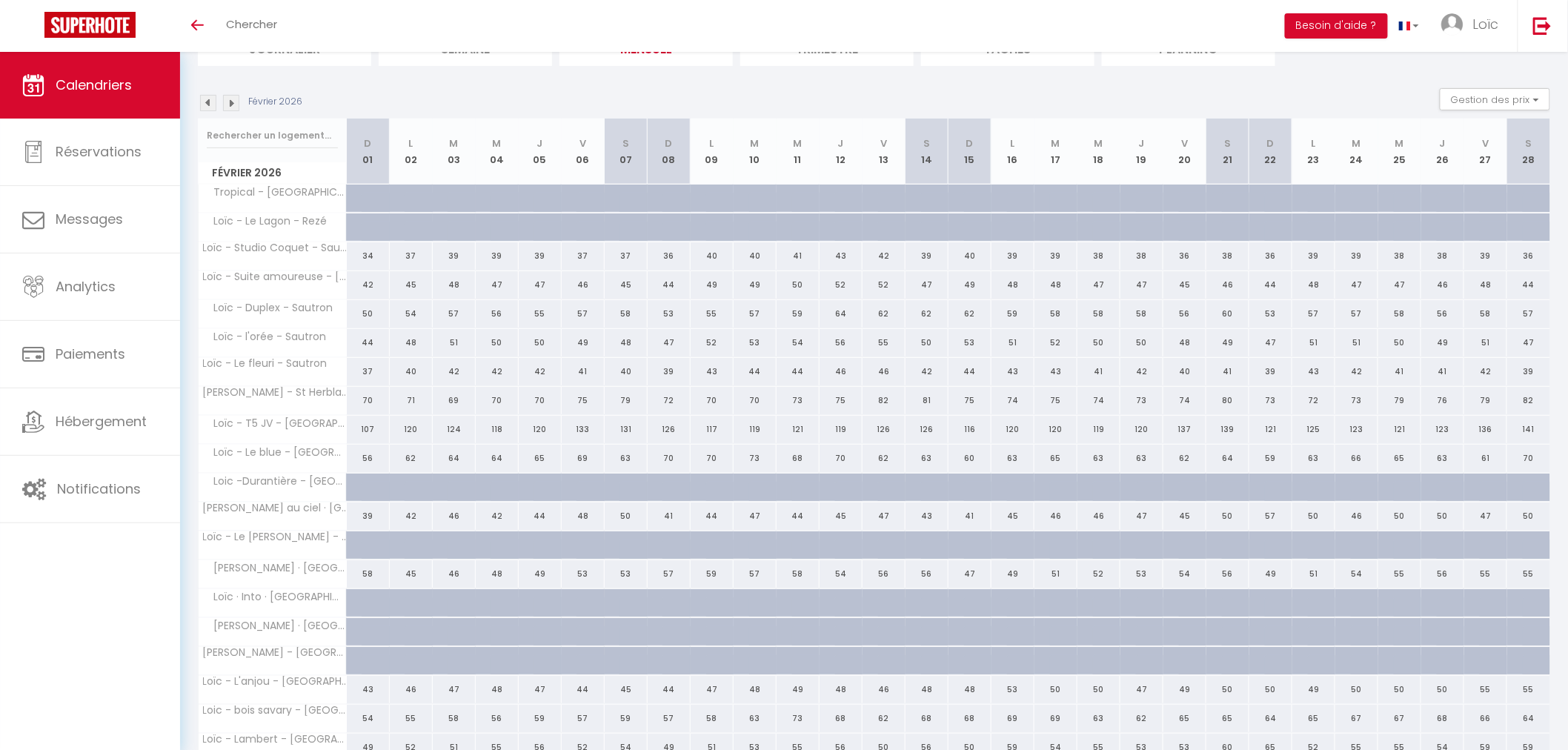
scroll to position [236, 0]
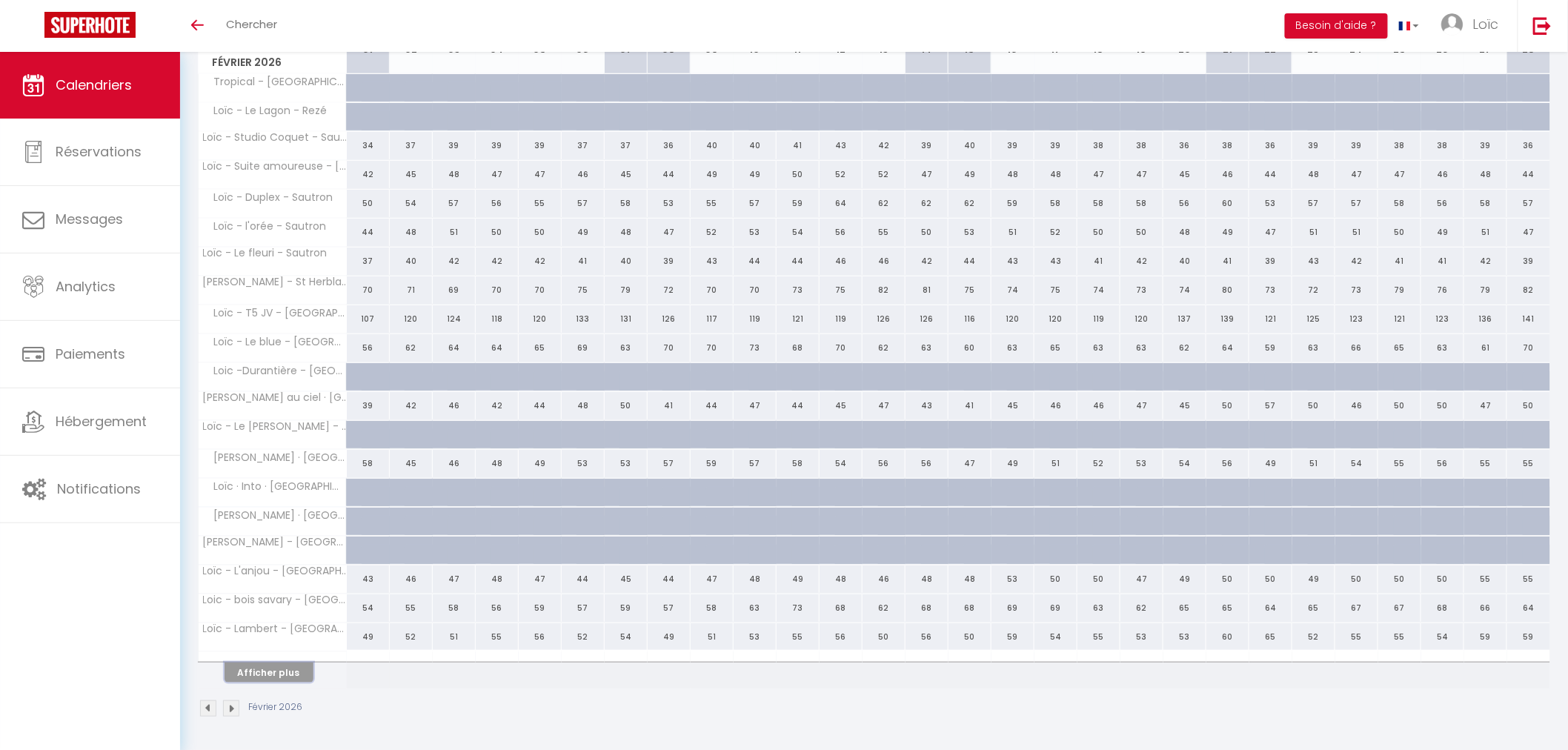
click at [261, 668] on button "Afficher plus" at bounding box center [269, 671] width 89 height 20
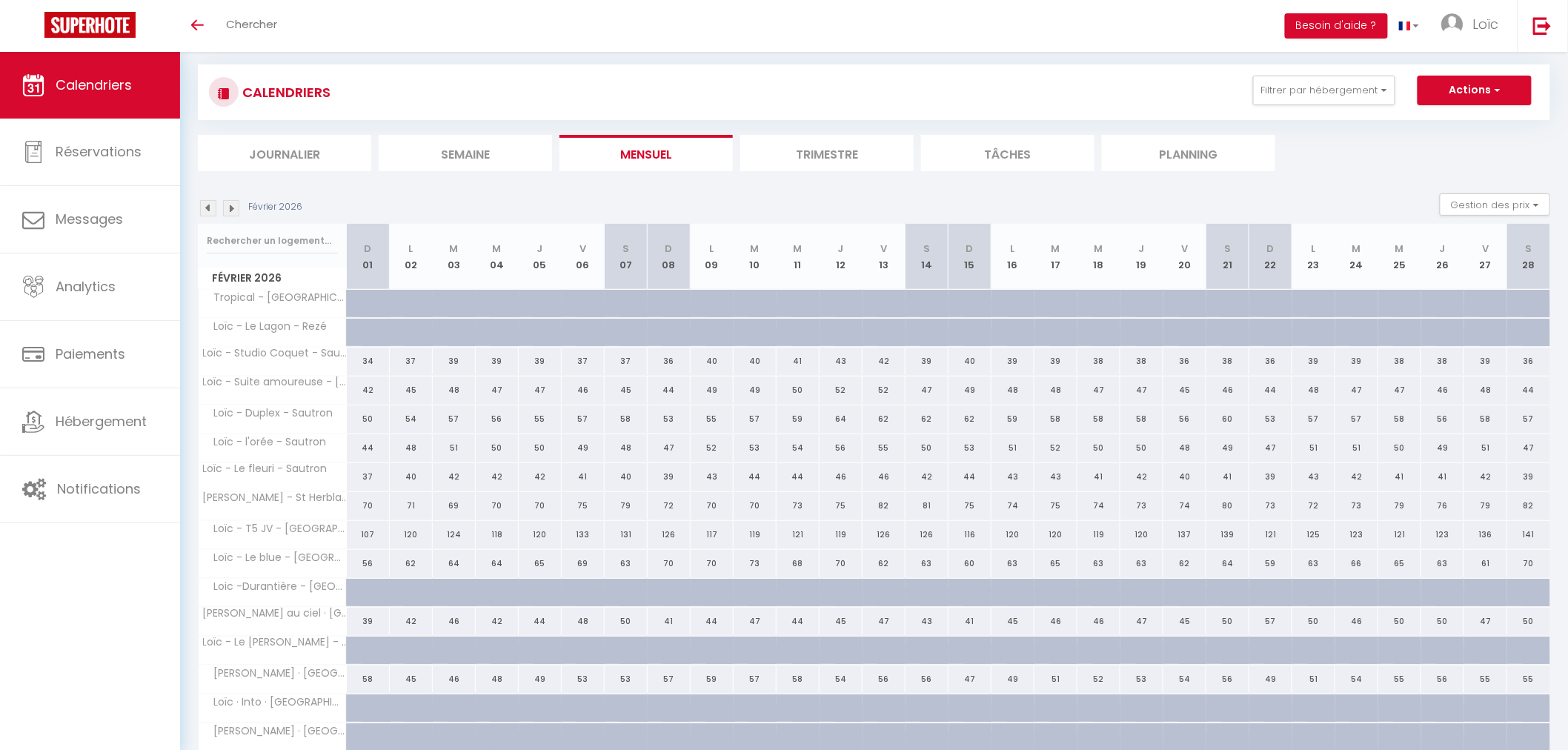
scroll to position [0, 0]
